Goal: Task Accomplishment & Management: Use online tool/utility

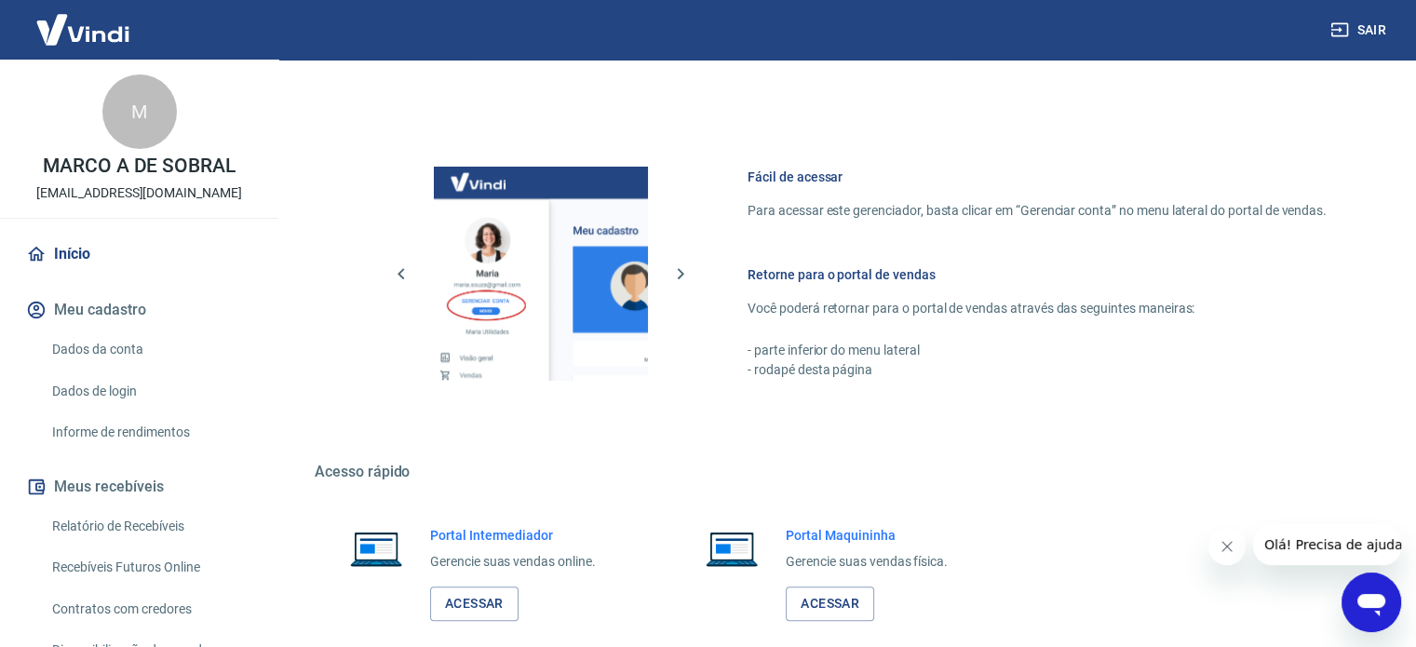
scroll to position [822, 0]
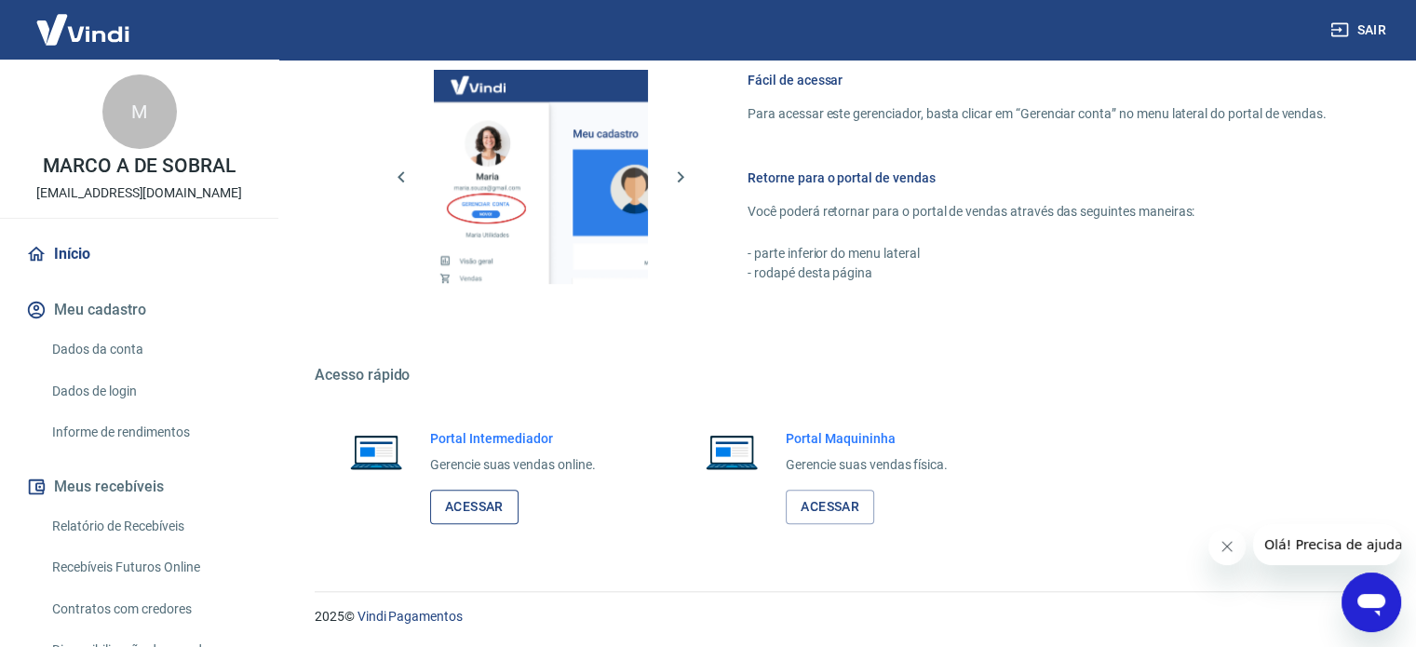
click at [488, 507] on link "Acessar" at bounding box center [474, 507] width 88 height 34
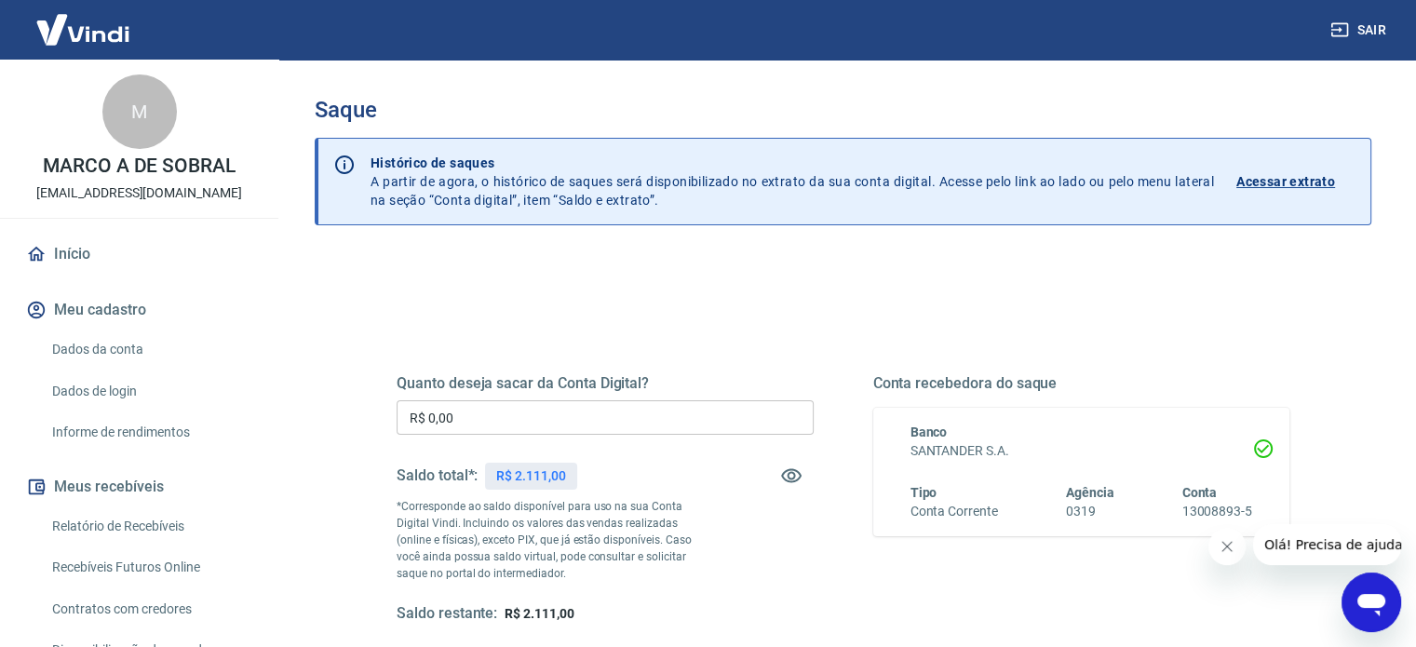
click at [538, 419] on input "R$ 0,00" at bounding box center [605, 417] width 417 height 34
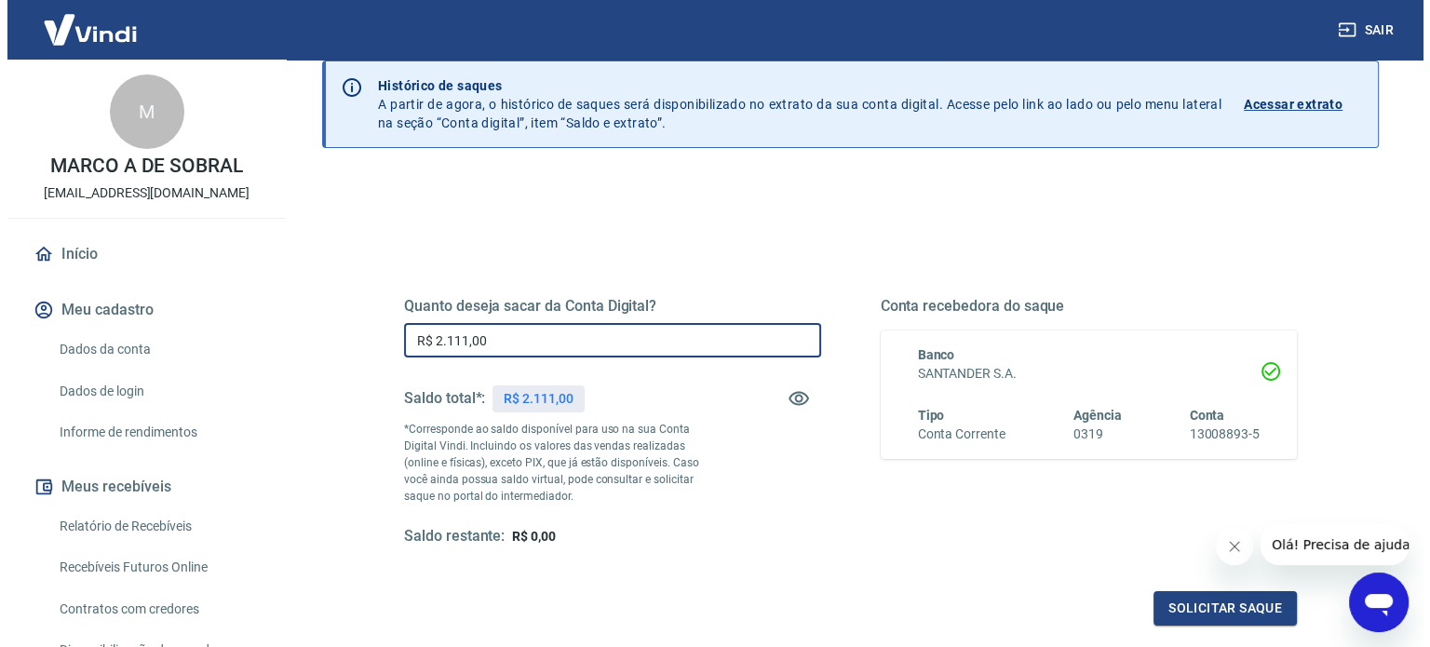
scroll to position [186, 0]
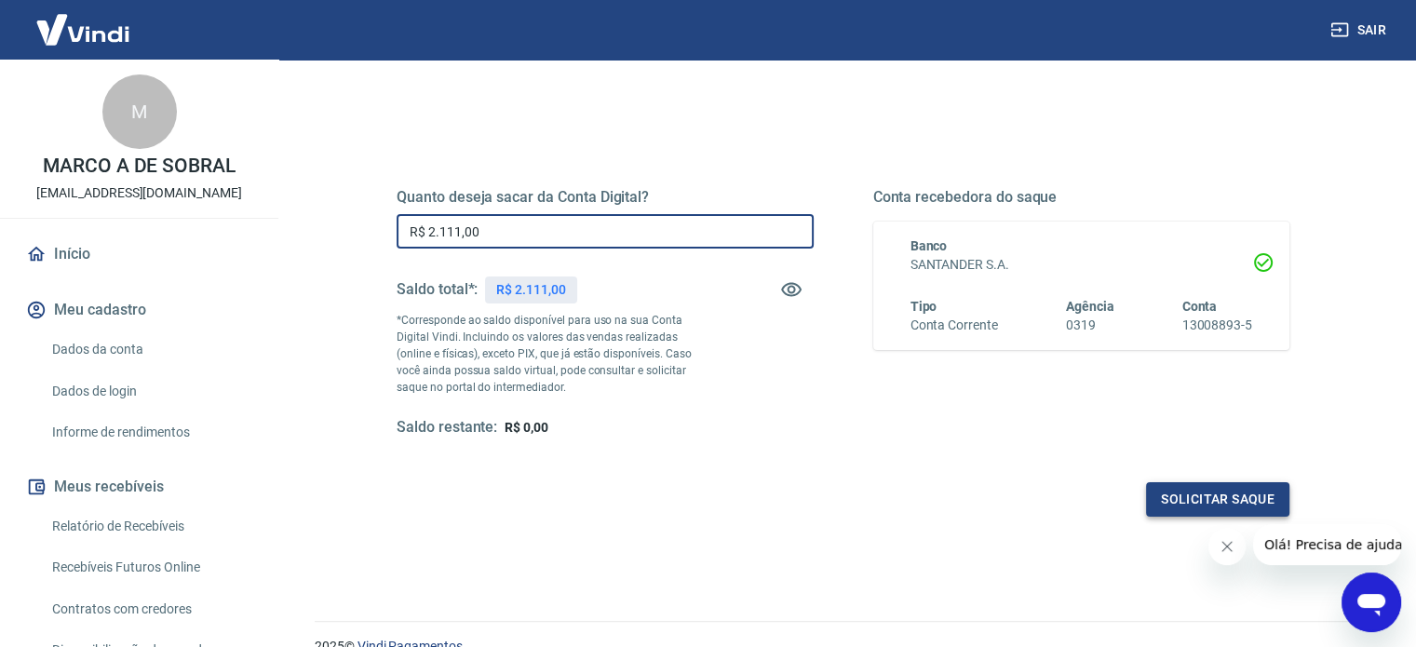
type input "R$ 2.111,00"
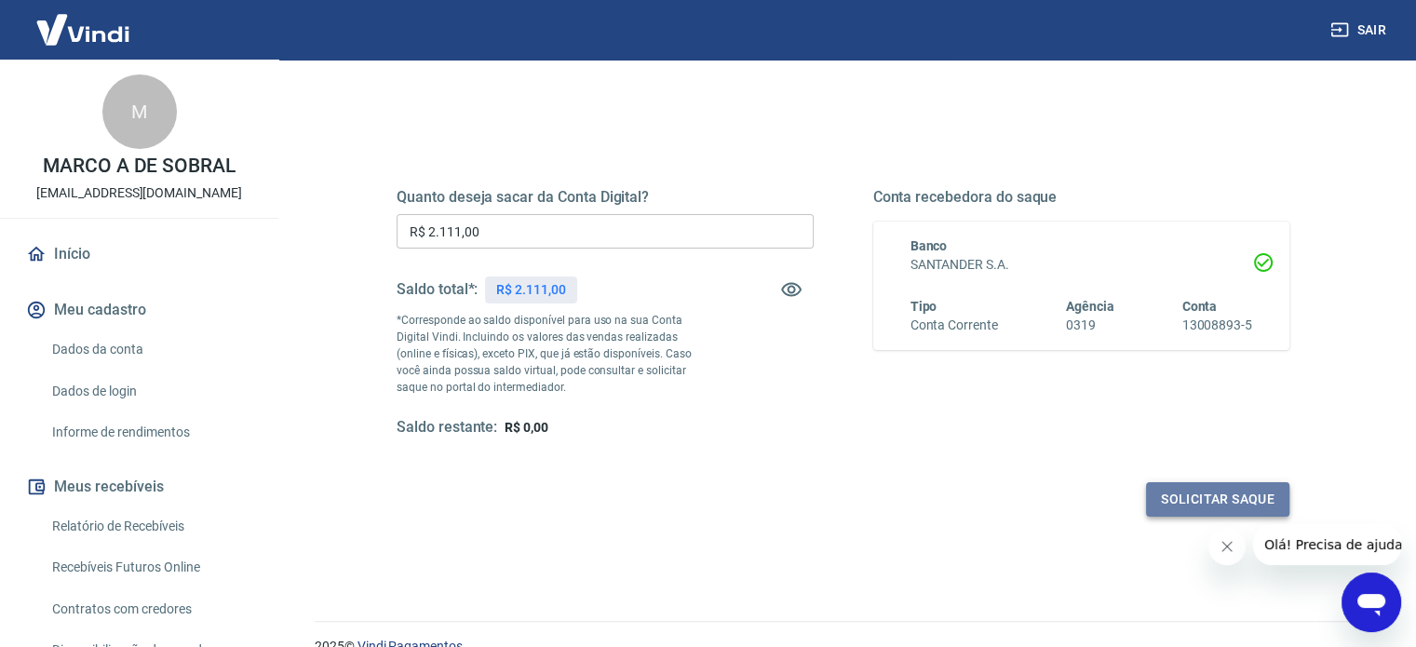
click at [1244, 502] on button "Solicitar saque" at bounding box center [1217, 499] width 143 height 34
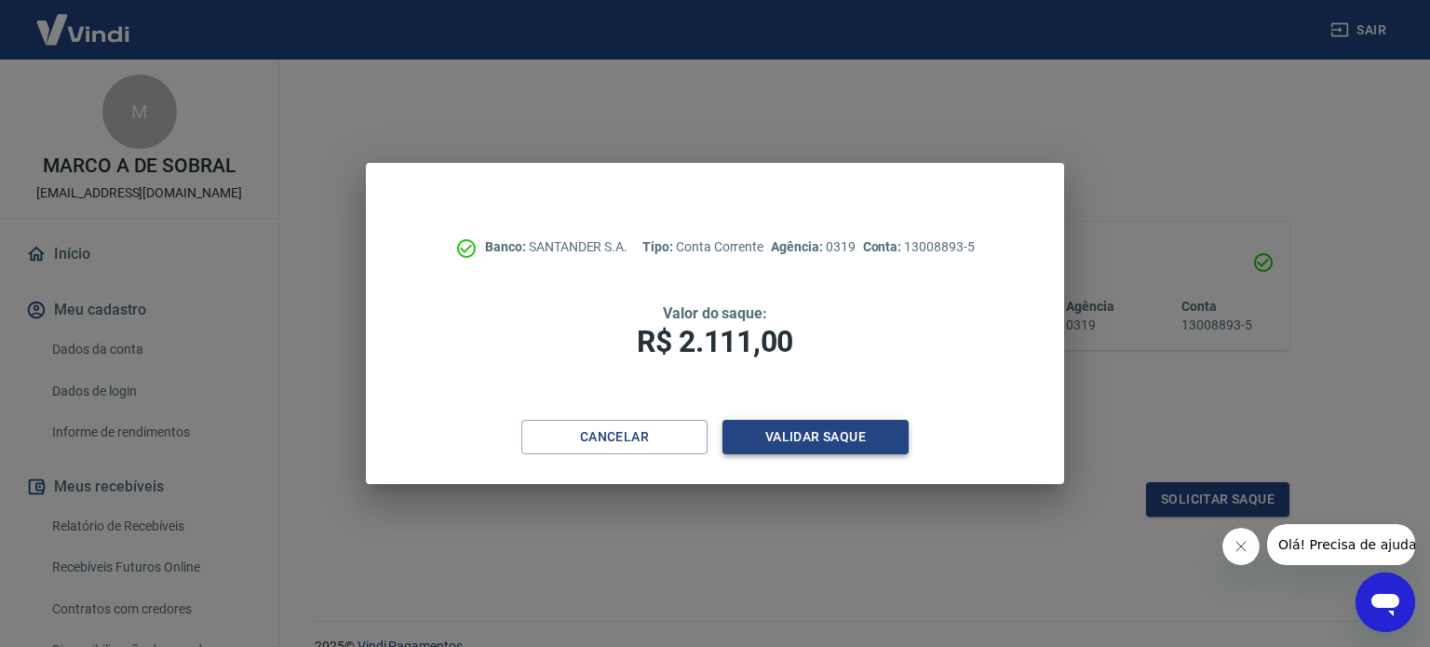
click at [823, 439] on button "Validar saque" at bounding box center [816, 437] width 186 height 34
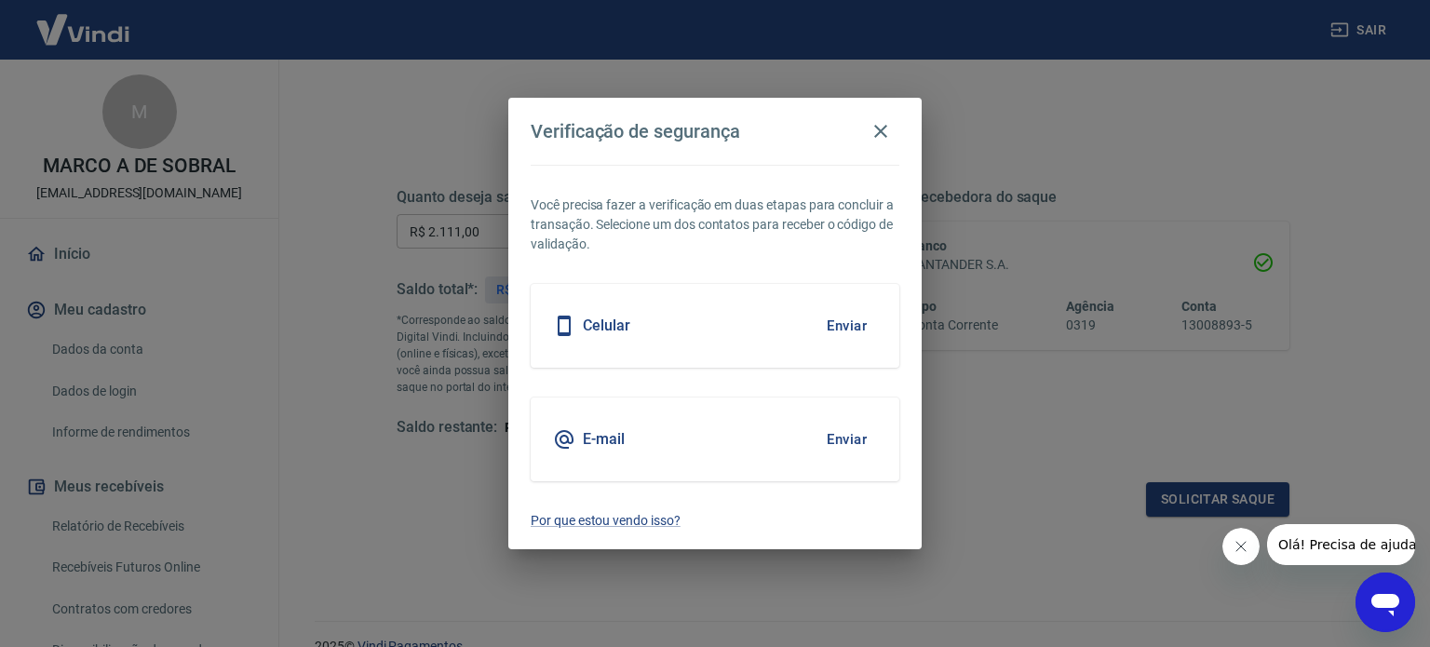
click at [701, 328] on div "Celular Enviar" at bounding box center [715, 326] width 369 height 84
click at [848, 329] on button "Enviar" at bounding box center [847, 325] width 61 height 39
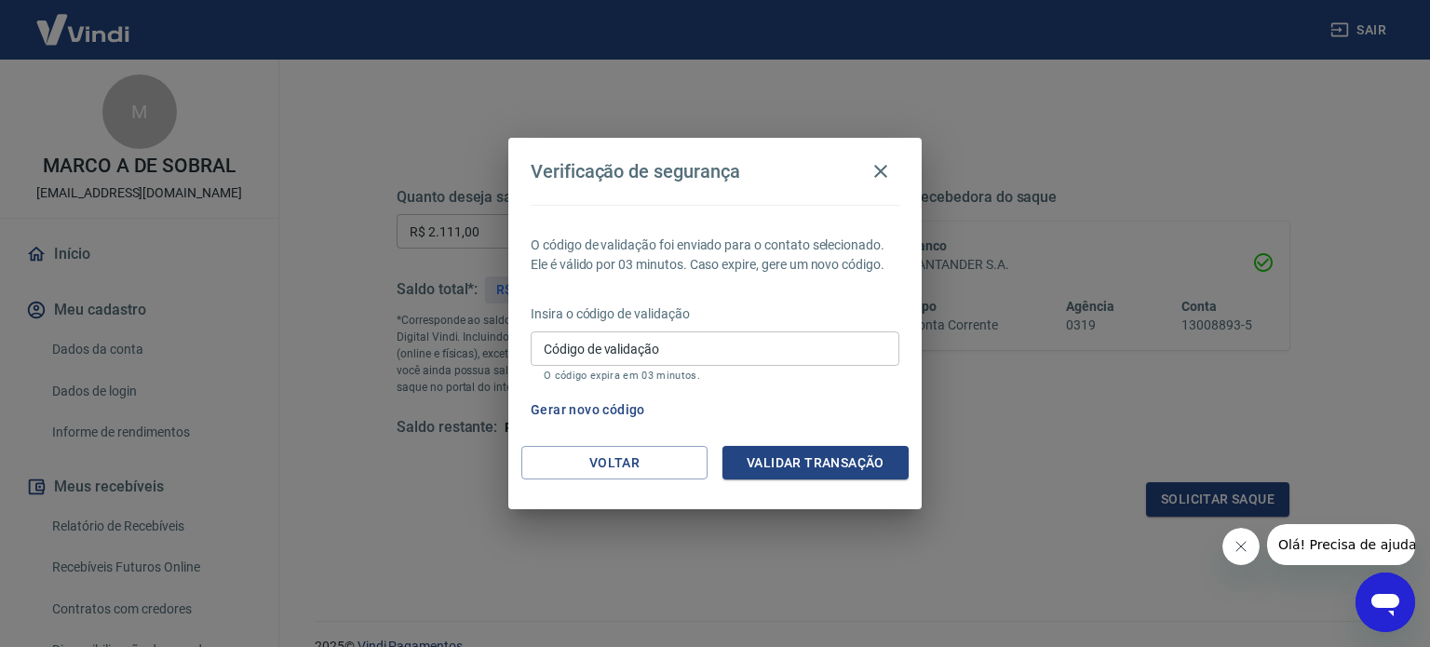
click at [835, 338] on input "Código de validação" at bounding box center [715, 348] width 369 height 34
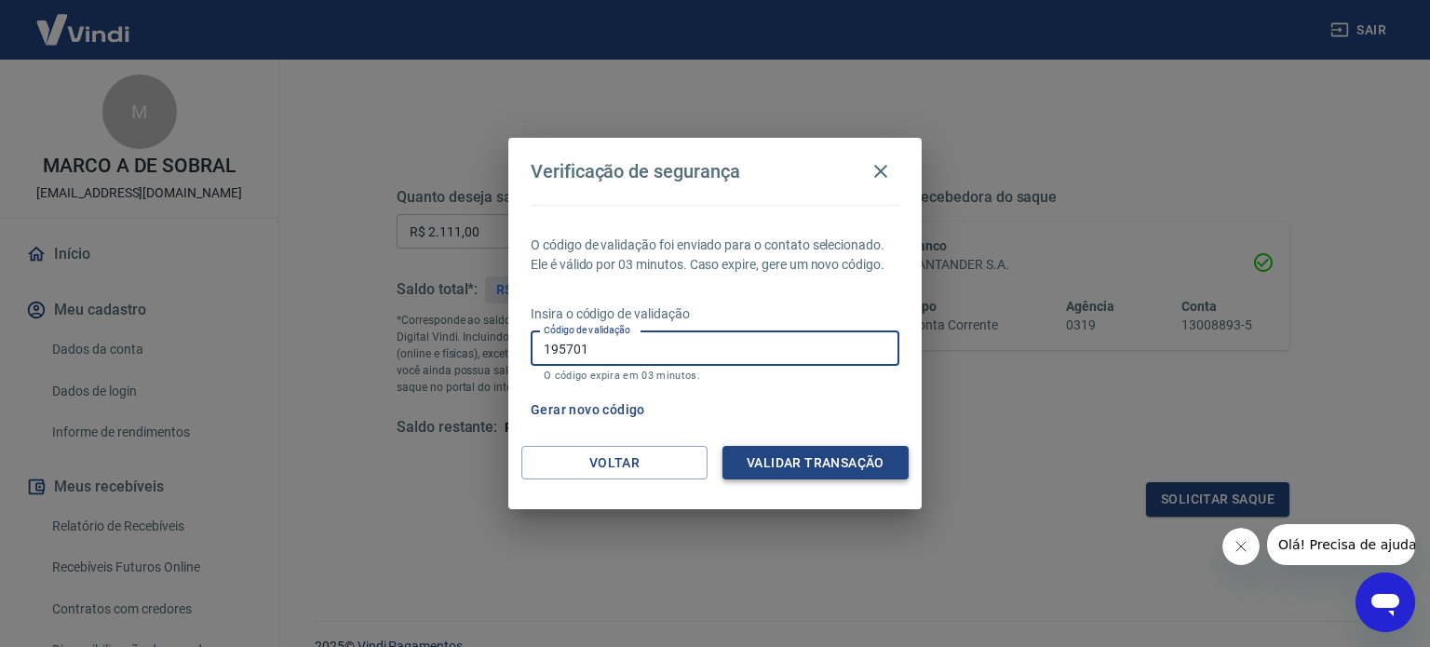
type input "195701"
click at [818, 457] on button "Validar transação" at bounding box center [816, 463] width 186 height 34
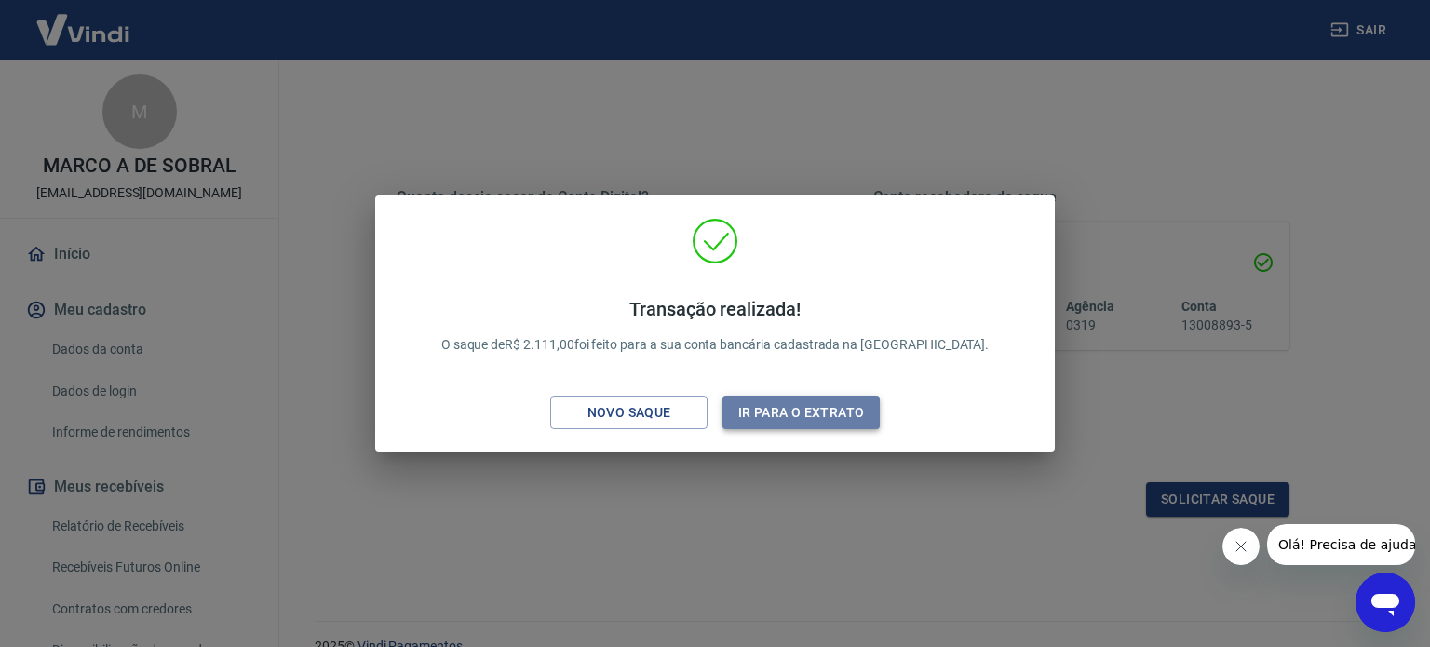
click at [823, 405] on button "Ir para o extrato" at bounding box center [801, 413] width 157 height 34
